Goal: Information Seeking & Learning: Learn about a topic

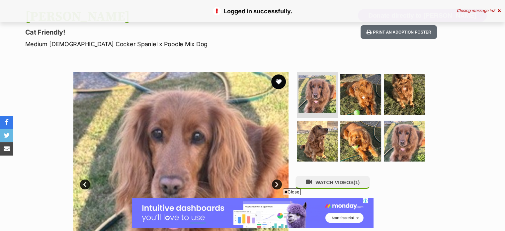
click at [278, 85] on button "favourite" at bounding box center [278, 81] width 15 height 15
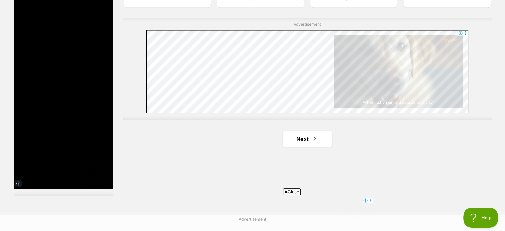
scroll to position [1142, 0]
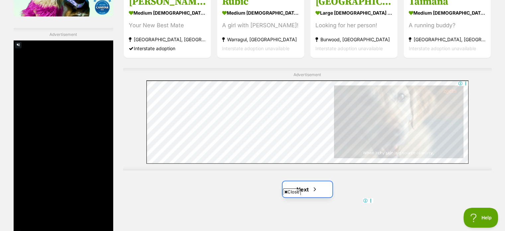
click at [298, 181] on link "Next" at bounding box center [307, 189] width 50 height 16
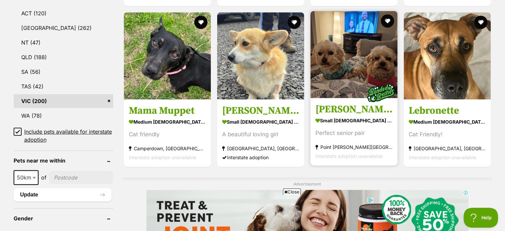
click at [365, 111] on h3 "[PERSON_NAME] and [PERSON_NAME]" at bounding box center [353, 109] width 77 height 13
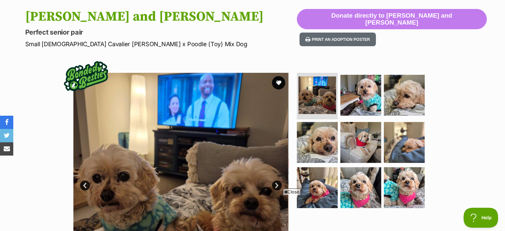
click at [272, 188] on img at bounding box center [180, 180] width 215 height 215
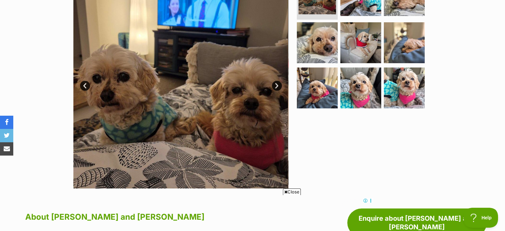
click at [276, 86] on link "Next" at bounding box center [277, 86] width 10 height 10
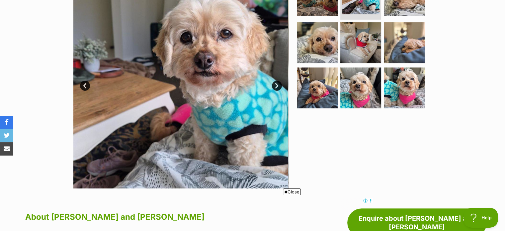
click at [275, 87] on link "Next" at bounding box center [277, 86] width 10 height 10
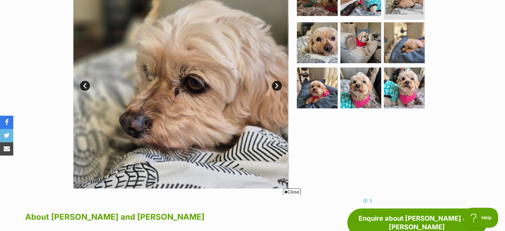
click at [275, 87] on link "Next" at bounding box center [277, 86] width 10 height 10
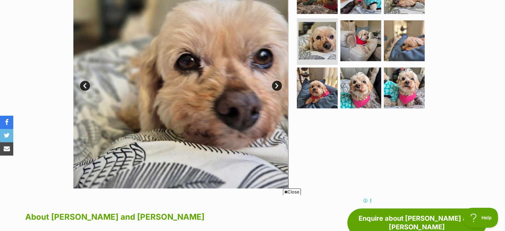
click at [275, 87] on link "Next" at bounding box center [277, 86] width 10 height 10
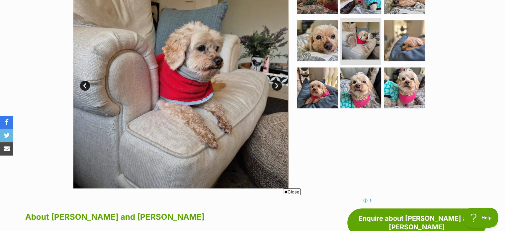
click at [275, 87] on link "Next" at bounding box center [277, 86] width 10 height 10
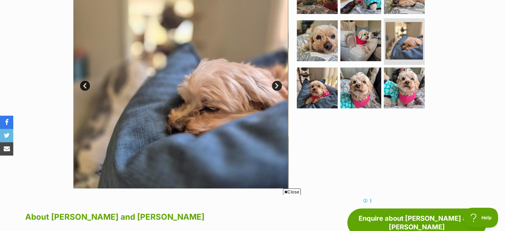
click at [275, 87] on link "Next" at bounding box center [277, 86] width 10 height 10
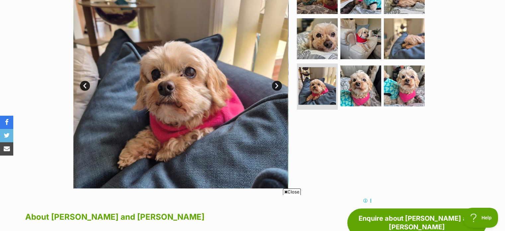
click at [275, 87] on link "Next" at bounding box center [277, 86] width 10 height 10
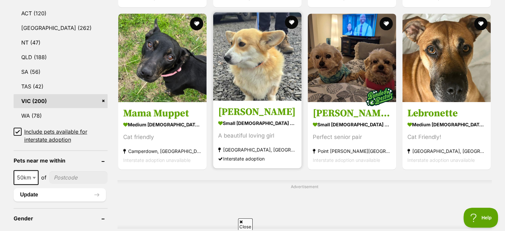
click at [238, 112] on h3 "[PERSON_NAME]" at bounding box center [257, 112] width 78 height 13
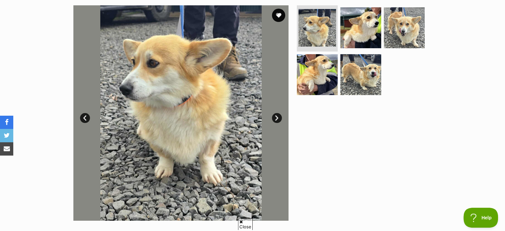
click at [275, 119] on link "Next" at bounding box center [277, 118] width 10 height 10
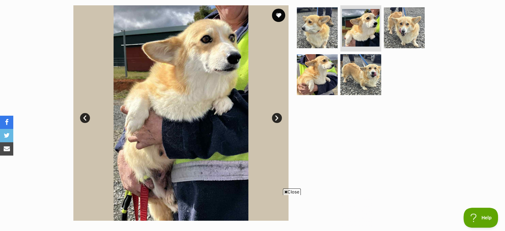
click at [275, 119] on link "Next" at bounding box center [277, 118] width 10 height 10
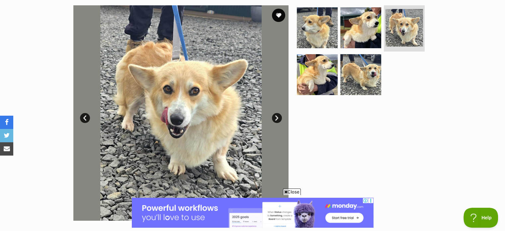
click at [275, 119] on link "Next" at bounding box center [277, 118] width 10 height 10
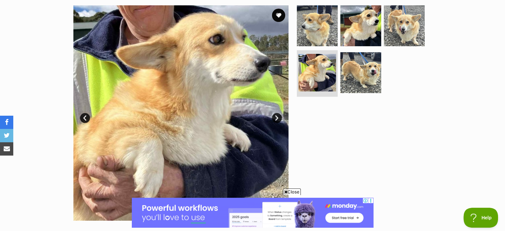
click at [274, 118] on link "Next" at bounding box center [277, 118] width 10 height 10
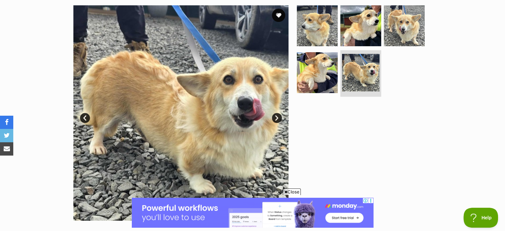
click at [274, 118] on link "Next" at bounding box center [277, 118] width 10 height 10
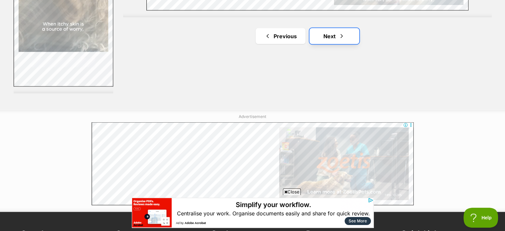
click at [321, 42] on link "Next" at bounding box center [334, 36] width 50 height 16
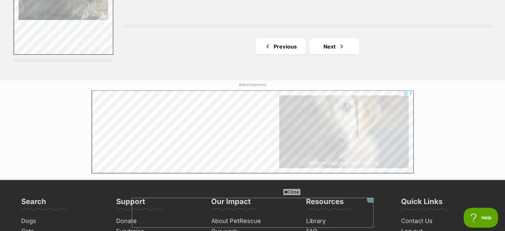
scroll to position [1328, 0]
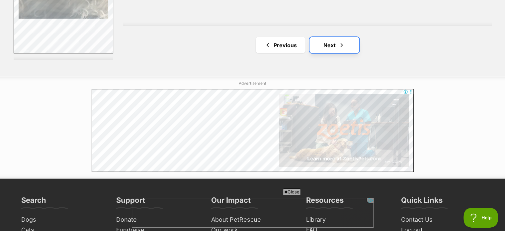
click at [315, 44] on link "Next" at bounding box center [334, 45] width 50 height 16
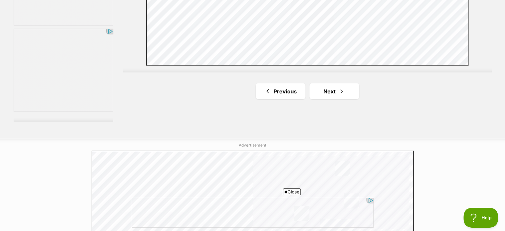
scroll to position [1261, 0]
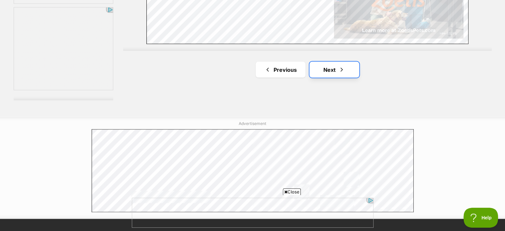
click at [335, 70] on link "Next" at bounding box center [334, 69] width 50 height 16
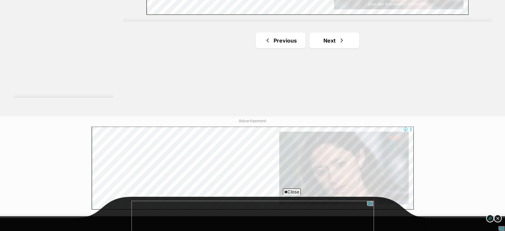
scroll to position [1294, 0]
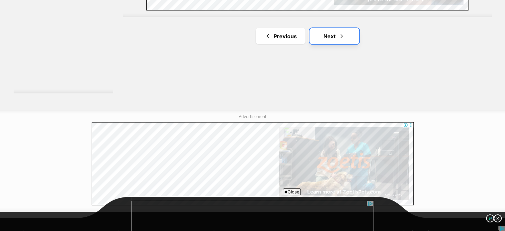
click at [351, 38] on link "Next" at bounding box center [334, 36] width 50 height 16
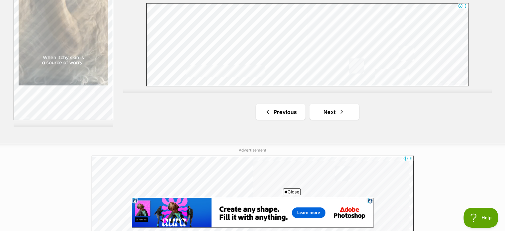
scroll to position [1294, 0]
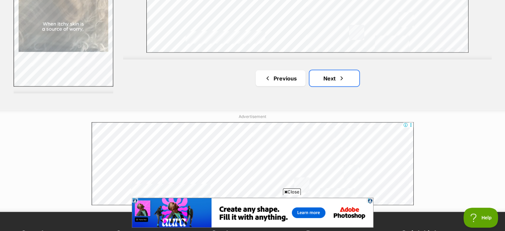
click at [321, 86] on link "Next" at bounding box center [334, 78] width 50 height 16
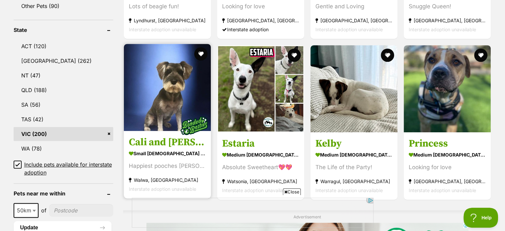
click at [142, 136] on h3 "Cali and Theo" at bounding box center [167, 142] width 77 height 13
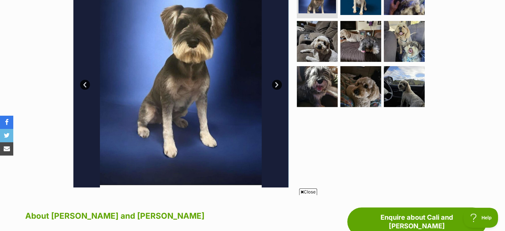
scroll to position [100, 0]
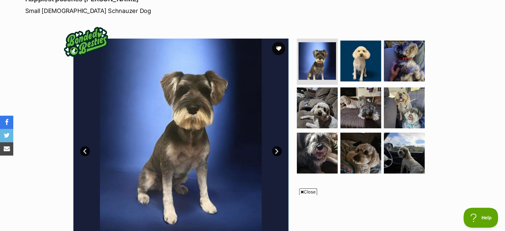
click at [274, 150] on link "Next" at bounding box center [277, 151] width 10 height 10
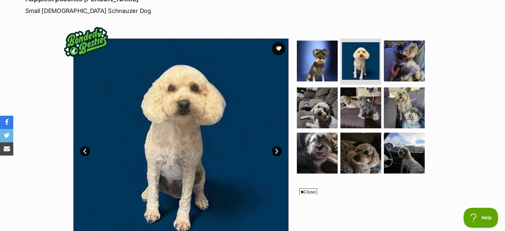
click at [274, 150] on link "Next" at bounding box center [277, 151] width 10 height 10
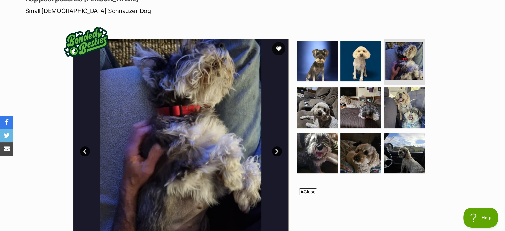
click at [274, 150] on link "Next" at bounding box center [277, 151] width 10 height 10
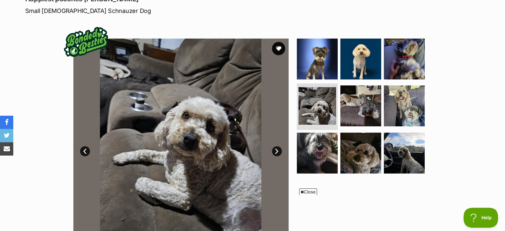
click at [274, 150] on link "Next" at bounding box center [277, 151] width 10 height 10
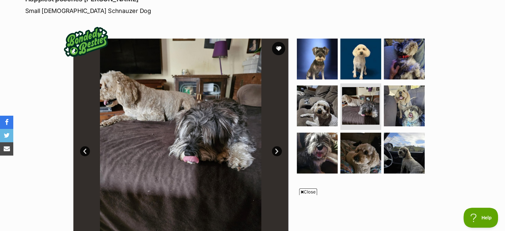
click at [274, 150] on link "Next" at bounding box center [277, 151] width 10 height 10
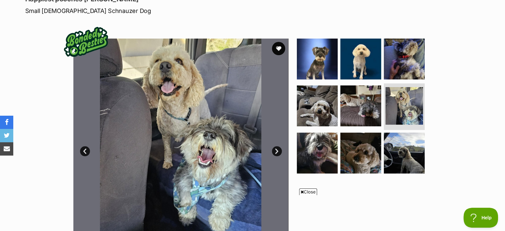
click at [275, 151] on link "Next" at bounding box center [277, 151] width 10 height 10
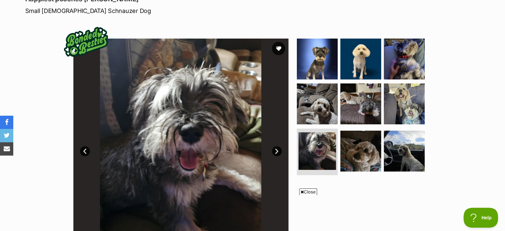
click at [275, 151] on link "Next" at bounding box center [277, 151] width 10 height 10
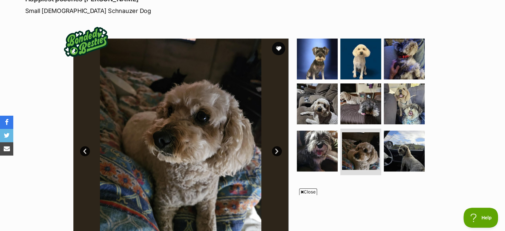
click at [275, 151] on link "Next" at bounding box center [277, 151] width 10 height 10
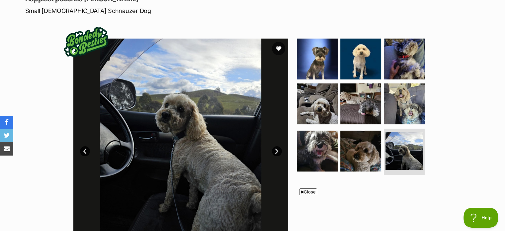
click at [275, 151] on link "Next" at bounding box center [277, 151] width 10 height 10
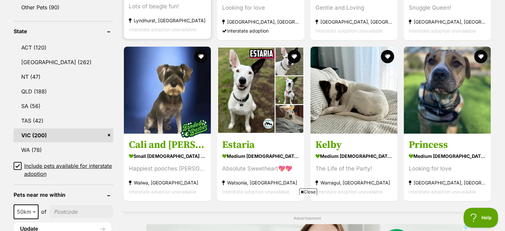
scroll to position [332, 0]
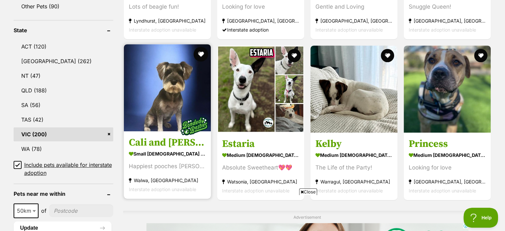
click at [201, 54] on button "favourite" at bounding box center [201, 54] width 15 height 15
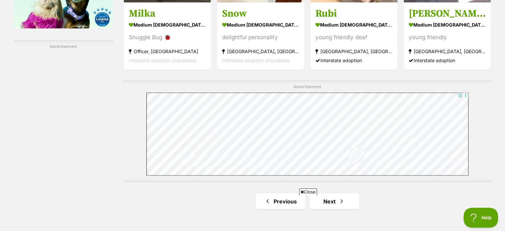
scroll to position [1195, 0]
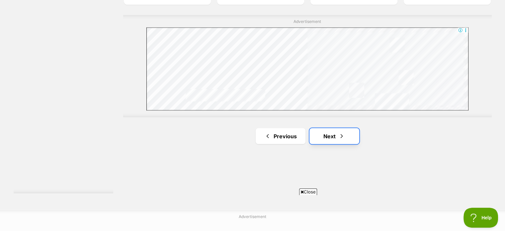
click at [319, 142] on link "Next" at bounding box center [334, 136] width 50 height 16
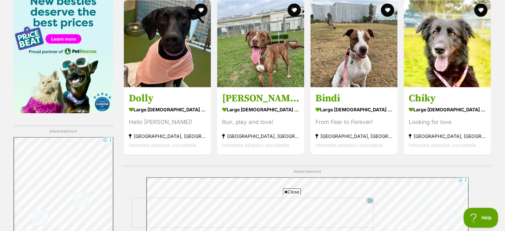
scroll to position [1162, 0]
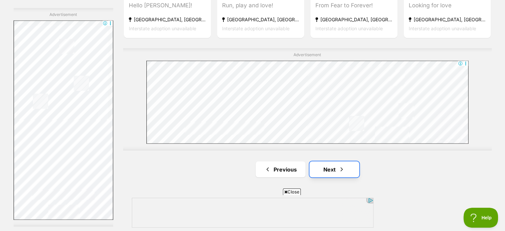
click at [332, 171] on link "Next" at bounding box center [334, 169] width 50 height 16
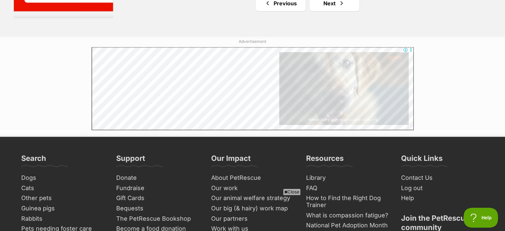
scroll to position [1294, 0]
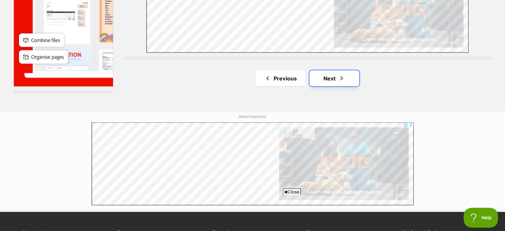
click at [320, 74] on link "Next" at bounding box center [334, 78] width 50 height 16
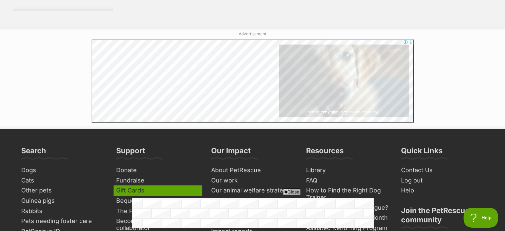
scroll to position [1261, 0]
